Goal: Information Seeking & Learning: Learn about a topic

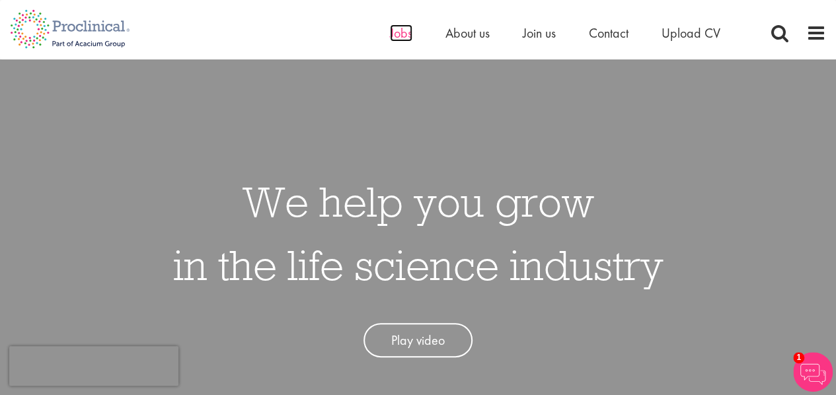
click at [394, 32] on span "Jobs" at bounding box center [401, 32] width 22 height 17
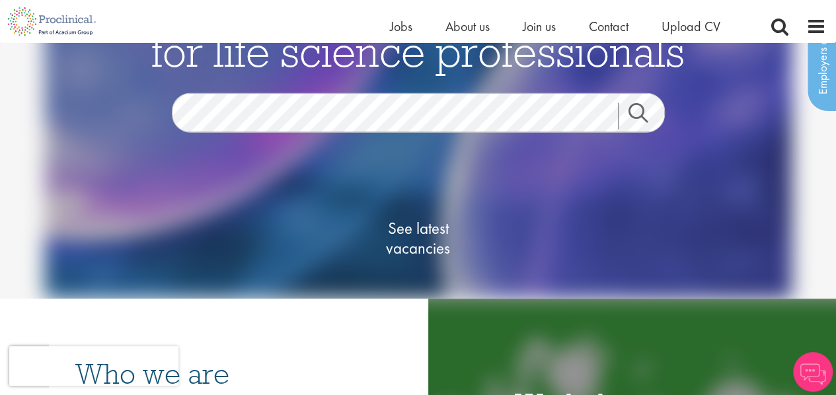
scroll to position [66, 0]
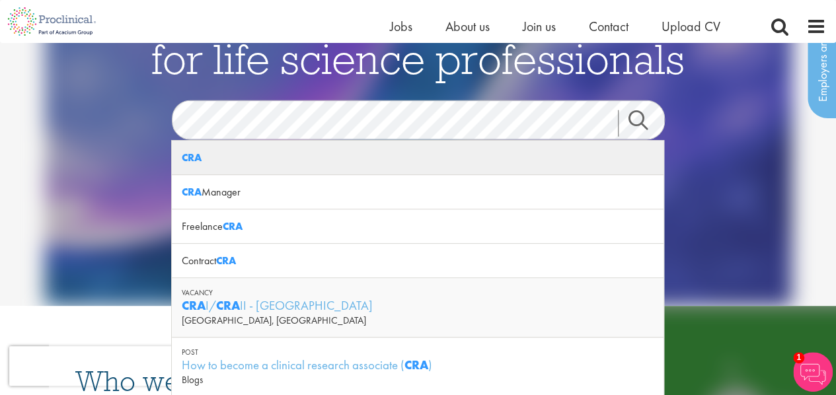
click at [307, 154] on div "CRA" at bounding box center [418, 158] width 492 height 34
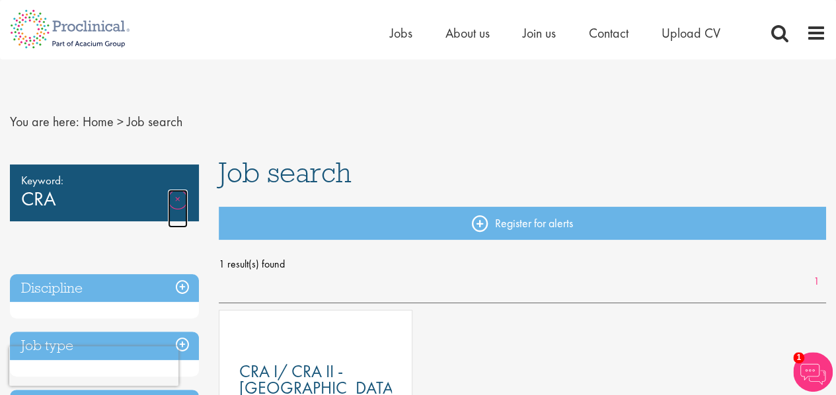
click at [177, 198] on link "Remove" at bounding box center [178, 209] width 20 height 38
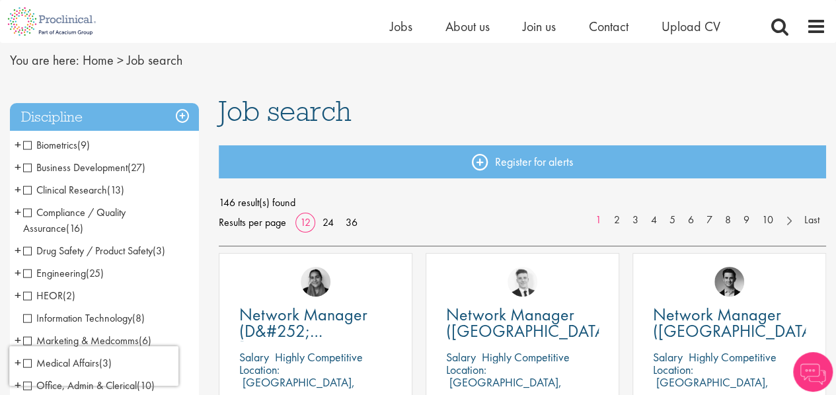
scroll to position [66, 0]
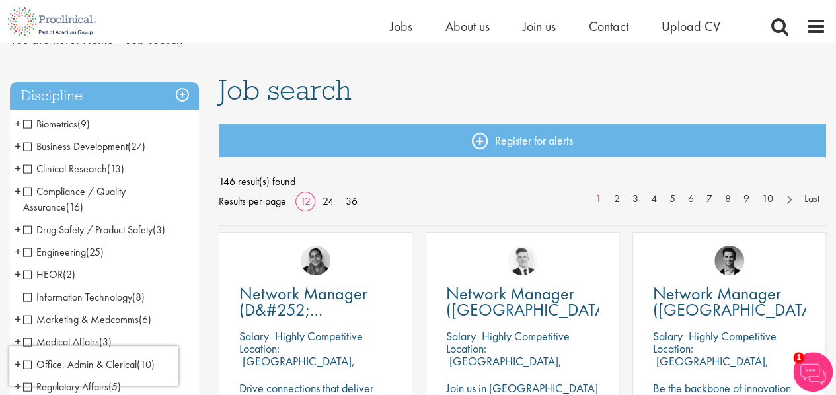
click at [27, 167] on span "Clinical Research" at bounding box center [65, 169] width 84 height 14
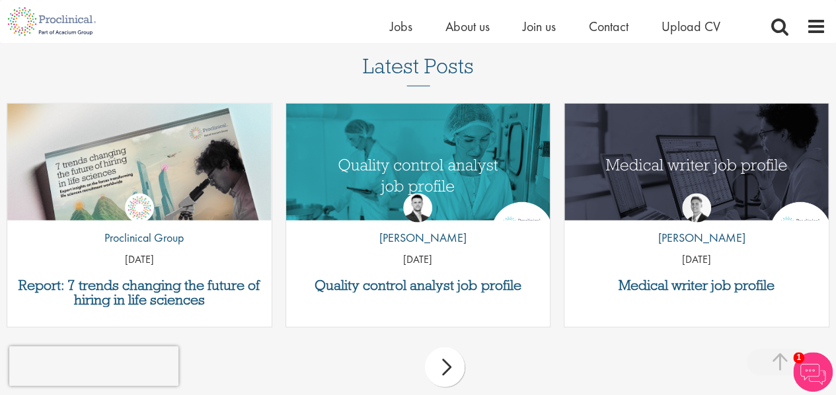
scroll to position [1112, 0]
